Goal: Task Accomplishment & Management: Complete application form

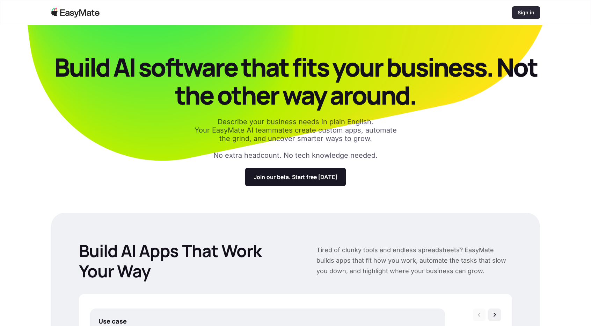
click at [531, 12] on p "Sign in" at bounding box center [526, 12] width 17 height 7
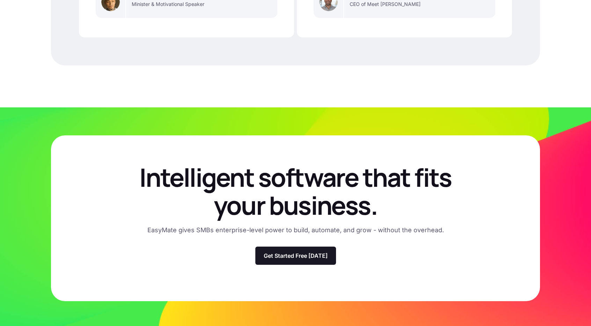
scroll to position [1982, 0]
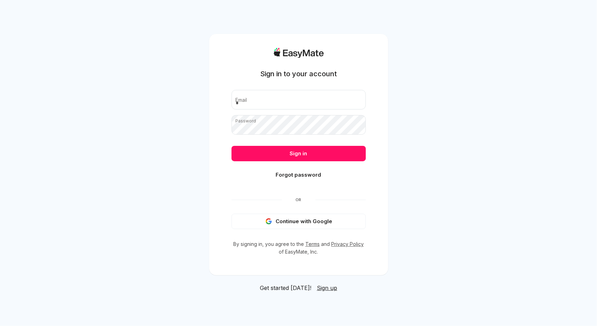
click at [339, 111] on form "Email Password Sign in Forgot password" at bounding box center [298, 138] width 134 height 96
click at [336, 104] on input "email" at bounding box center [298, 100] width 134 height 20
click at [324, 103] on input "email" at bounding box center [298, 100] width 134 height 20
click at [306, 215] on button "Continue with Google" at bounding box center [298, 221] width 134 height 15
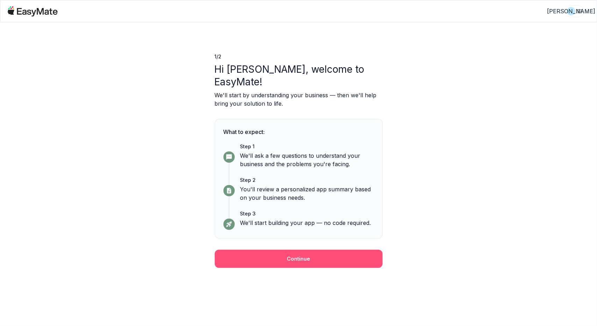
click at [367, 250] on button "Continue" at bounding box center [299, 259] width 168 height 18
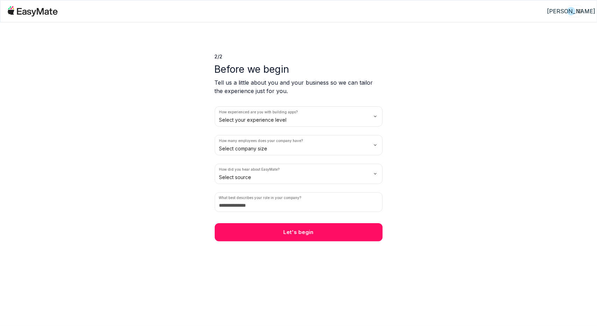
click at [328, 111] on html "А 2 / 2 Before we begin Tell us a little about you and your business so we can …" at bounding box center [298, 163] width 597 height 326
click at [329, 117] on html "А 2 / 2 Before we begin Tell us a little about you and your business so we can …" at bounding box center [298, 163] width 597 height 326
